Goal: Communication & Community: Answer question/provide support

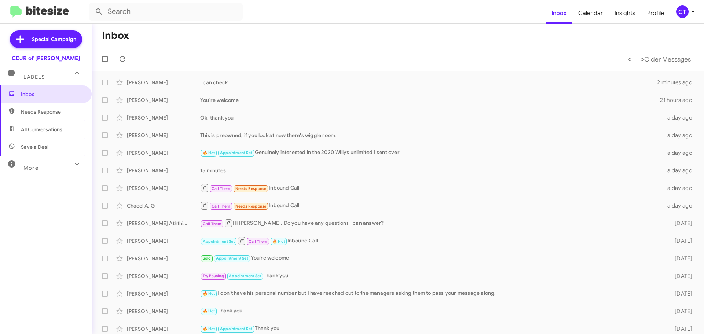
click at [697, 12] on icon at bounding box center [693, 11] width 9 height 9
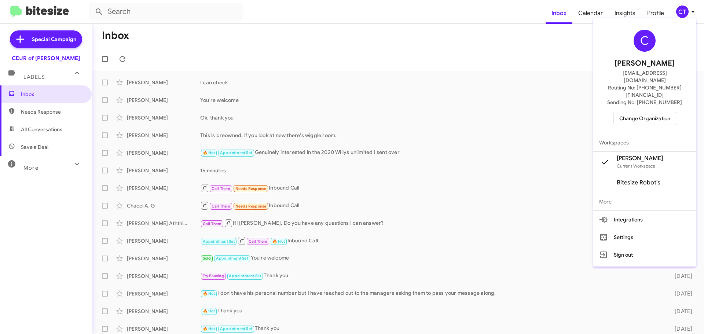
click at [644, 112] on span "Change Organization" at bounding box center [645, 118] width 51 height 12
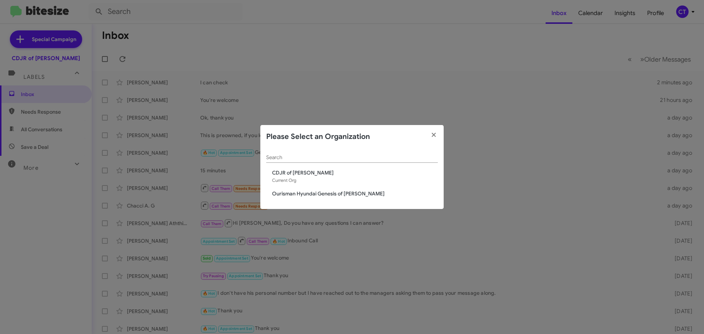
click at [331, 194] on span "Ourisman Hyundai Genesis of [PERSON_NAME]" at bounding box center [355, 193] width 166 height 7
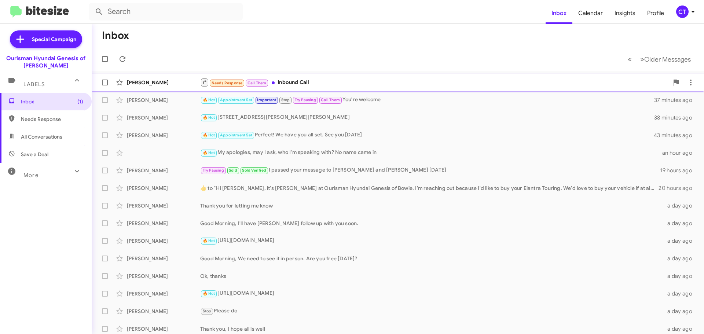
click at [299, 84] on div "Needs Response Call Them Inbound Call" at bounding box center [434, 82] width 469 height 9
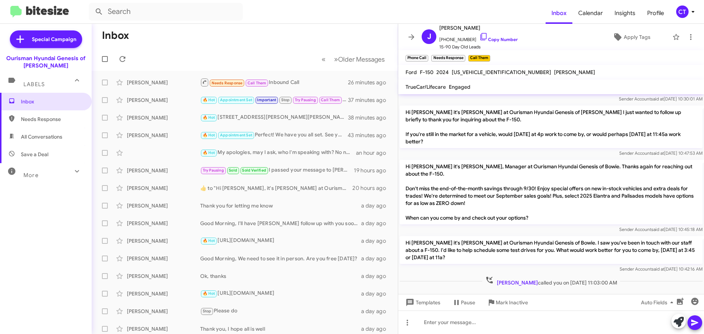
scroll to position [59, 0]
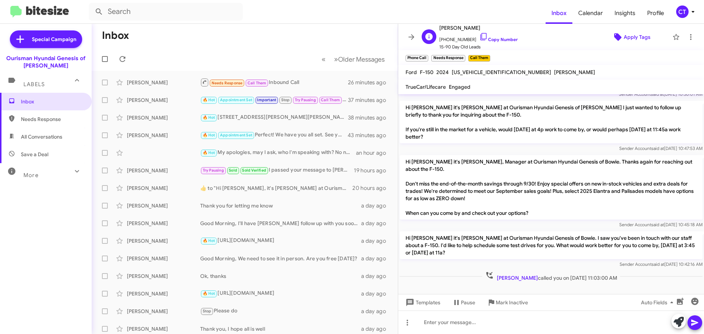
click at [615, 35] on icon at bounding box center [618, 37] width 9 height 9
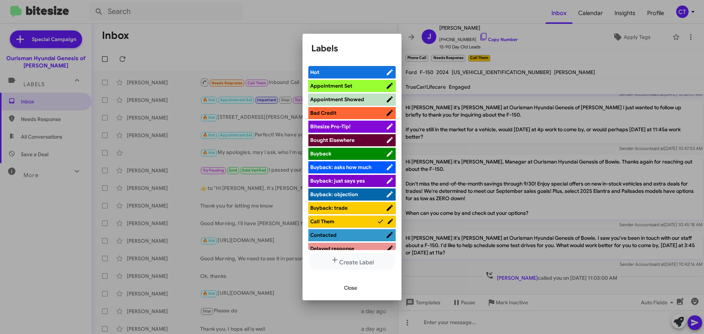
click at [341, 85] on span "Appointment Set" at bounding box center [331, 86] width 42 height 7
click at [458, 3] on div at bounding box center [352, 167] width 704 height 334
